Goal: Information Seeking & Learning: Find specific fact

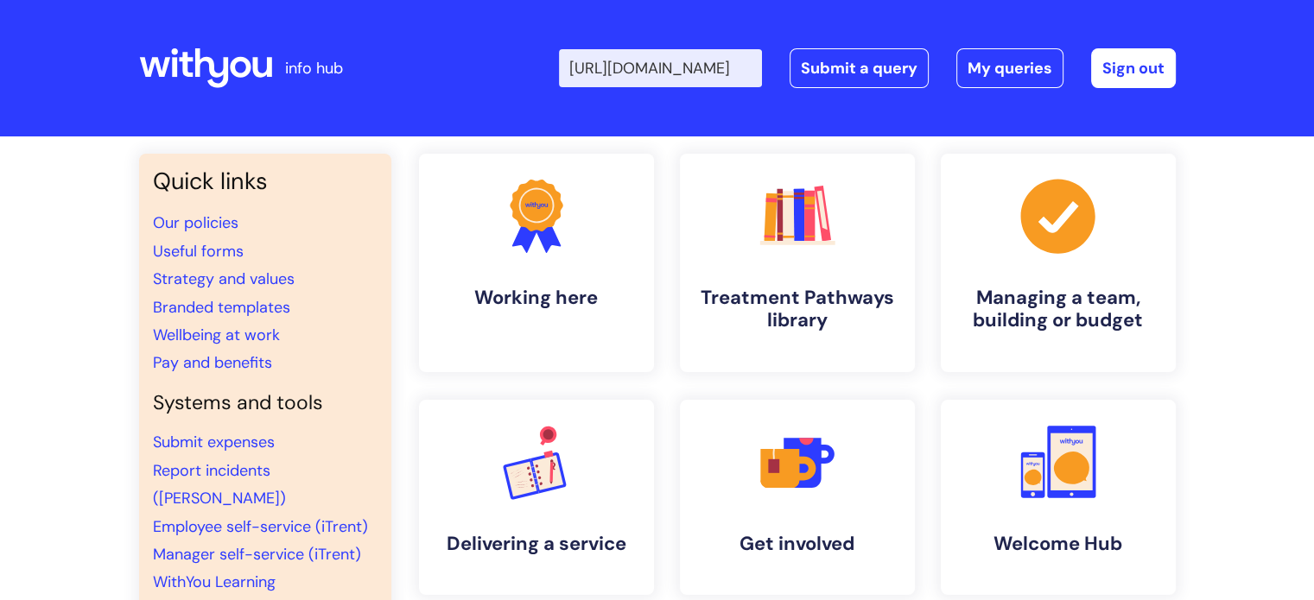
type input "https://infohub.wearewithyou.org.uk/support/solutions/80000082904"
click at [505, 61] on div "Enter your search term here... https://infohub.wearewithyou.org.uk/support/solu…" at bounding box center [786, 68] width 779 height 102
click at [653, 61] on input "https://infohub.wearewithyou.org.uk/support/solutions/80000082904" at bounding box center [660, 68] width 203 height 38
click at [760, 61] on input "https://infohub.wearewithyou.org.uk/support/solutions/80000082904" at bounding box center [660, 68] width 203 height 38
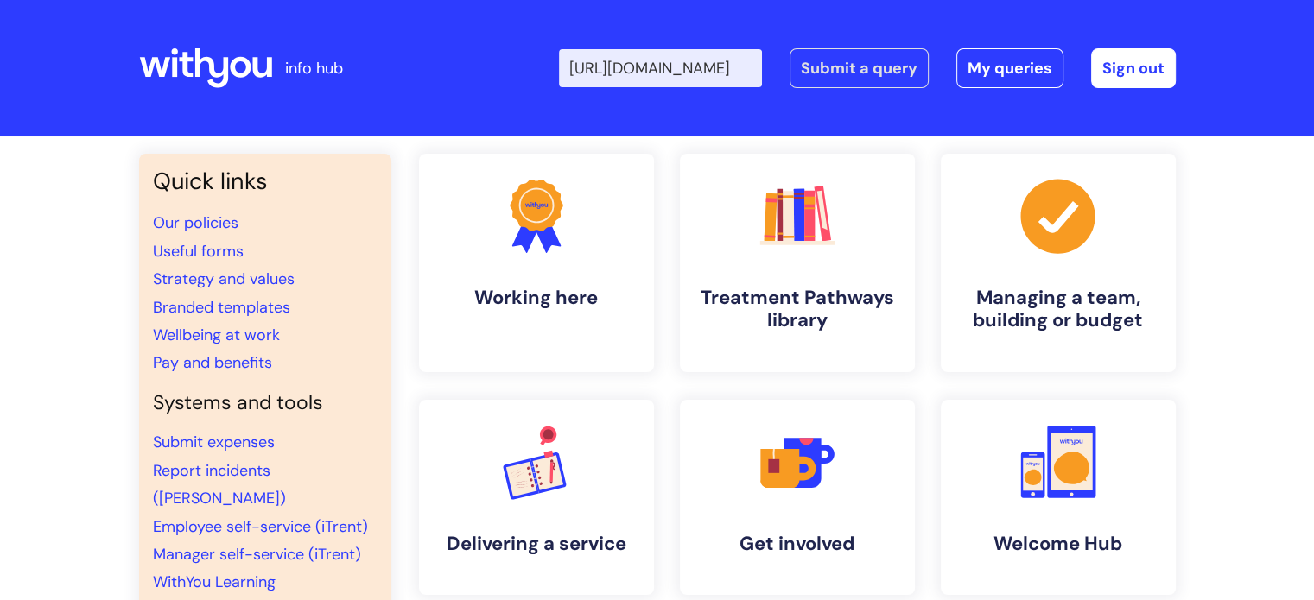
drag, startPoint x: 586, startPoint y: 64, endPoint x: 847, endPoint y: 67, distance: 261.8
click at [847, 67] on div "Enter your search term here... https://infohub.wearewithyou.org.uk/support/solu…" at bounding box center [867, 68] width 617 height 40
type input "bereavement policy"
click button "Search" at bounding box center [0, 0] width 0 height 0
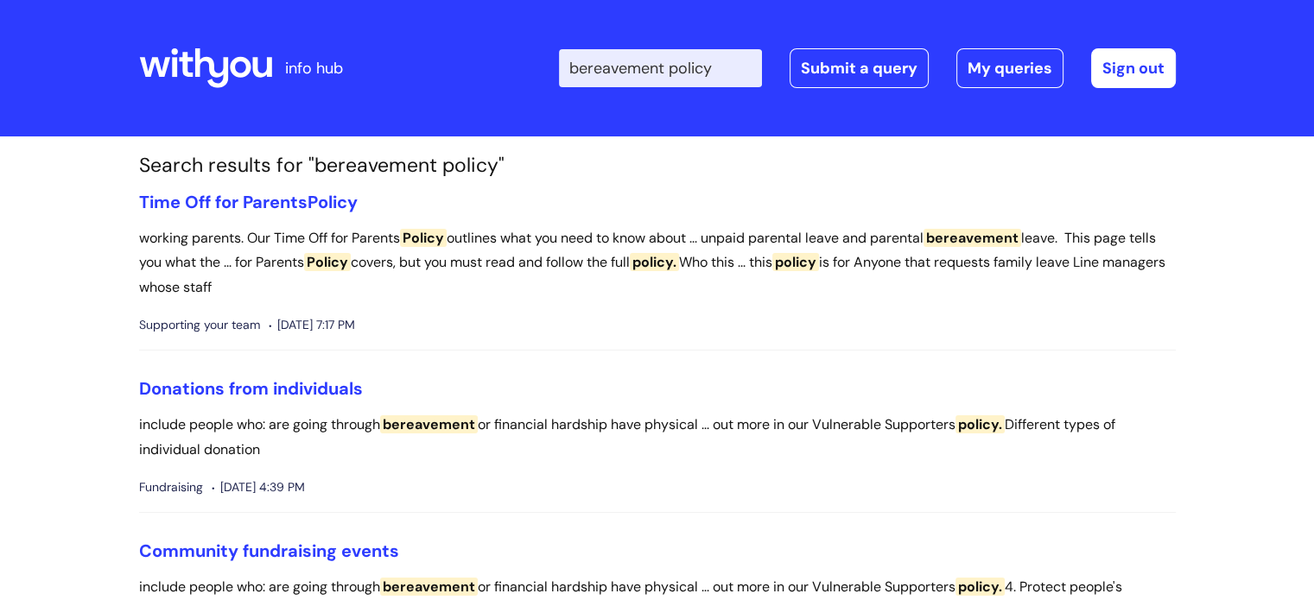
click at [735, 72] on input "bereavement policy" at bounding box center [660, 68] width 203 height 38
type input "bereavement"
click button "Search" at bounding box center [0, 0] width 0 height 0
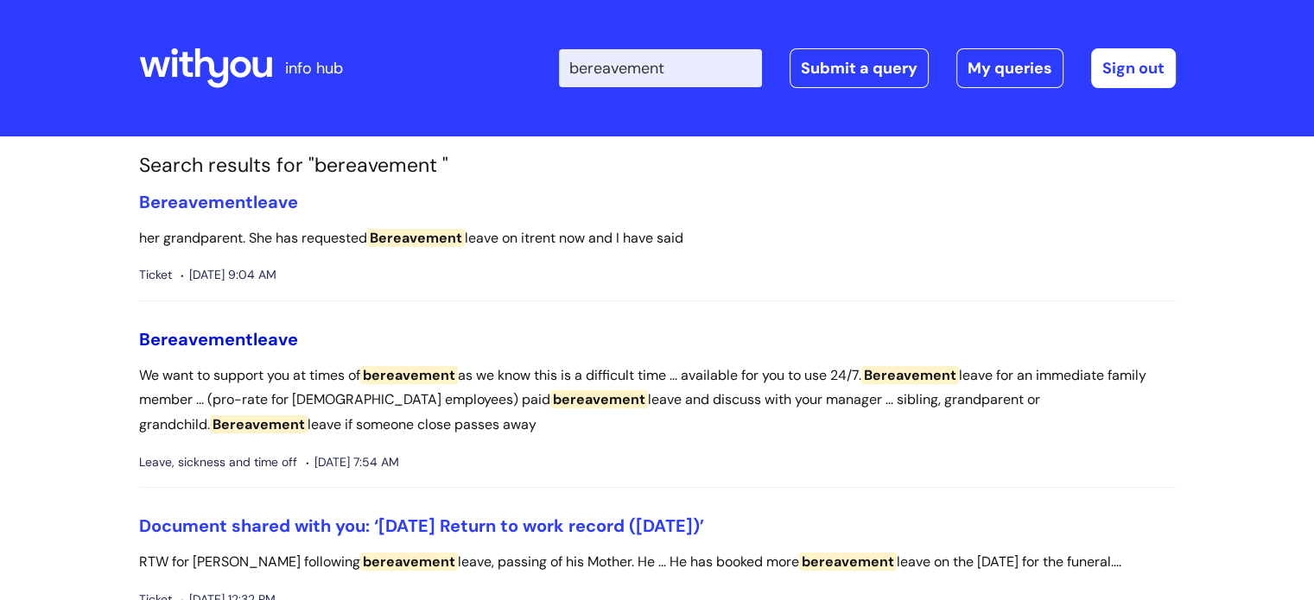
click at [261, 331] on link "Bereavement leave" at bounding box center [218, 339] width 159 height 22
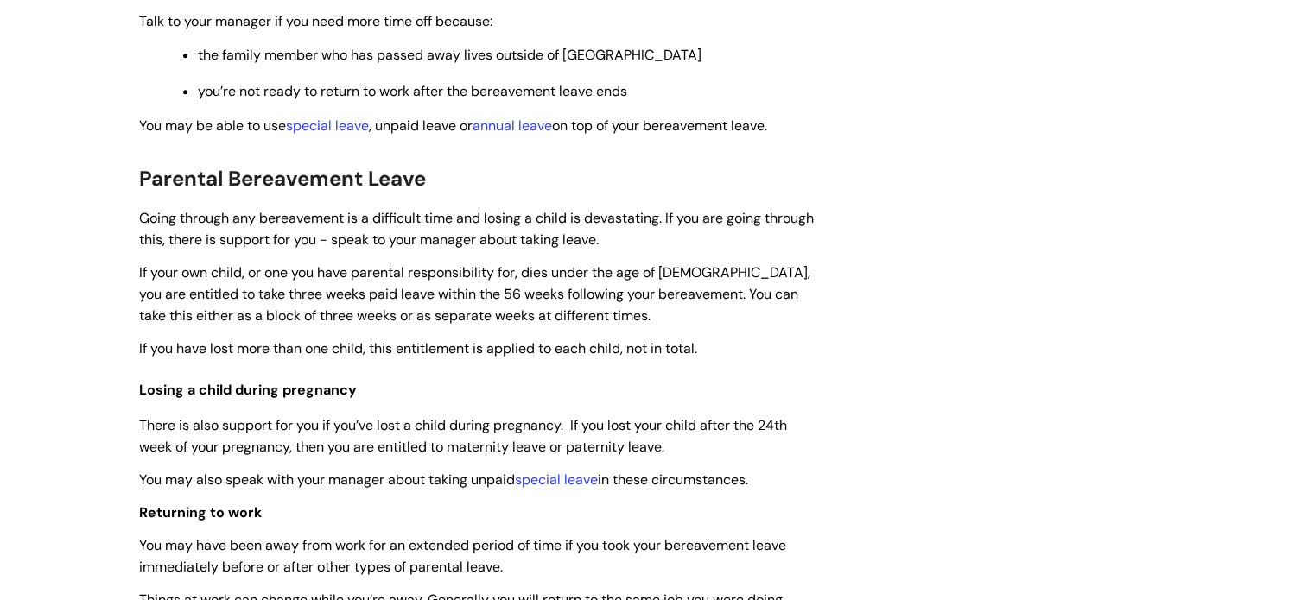
scroll to position [1075, 0]
